Goal: Information Seeking & Learning: Learn about a topic

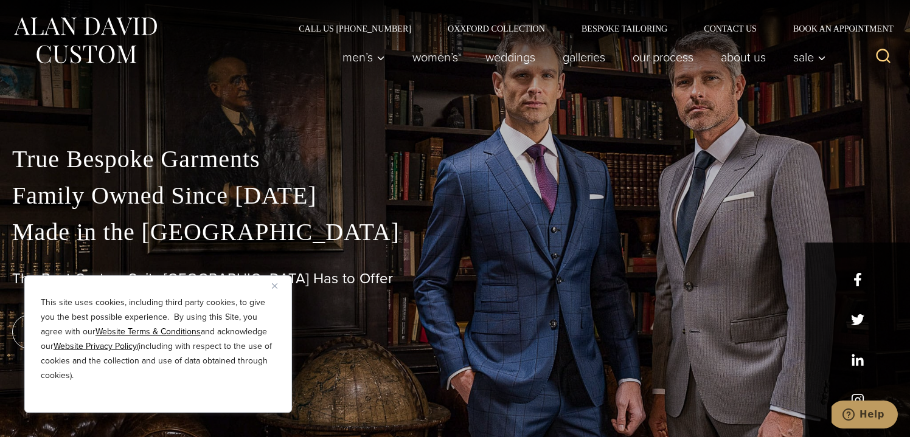
click at [273, 288] on img "Close" at bounding box center [274, 285] width 5 height 5
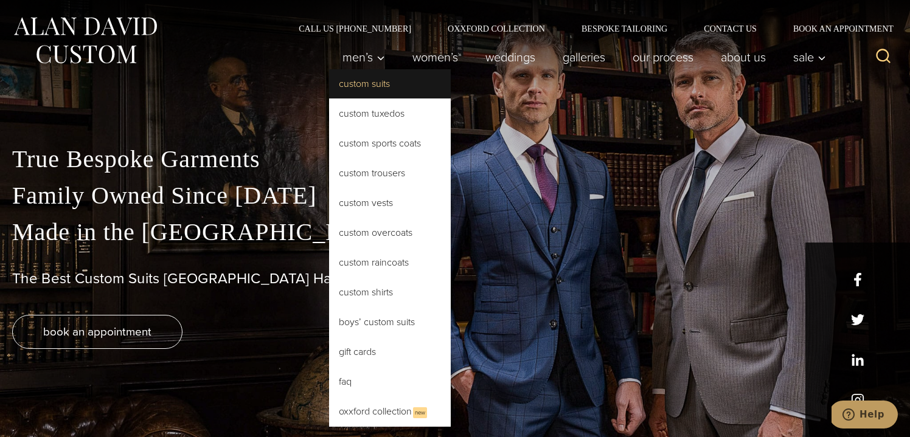
click at [363, 89] on link "Custom Suits" at bounding box center [390, 83] width 122 height 29
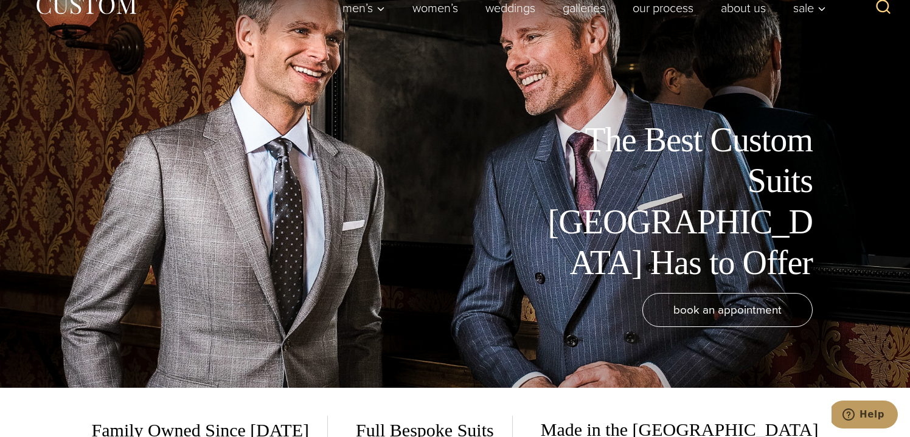
scroll to position [50, 0]
